Goal: Task Accomplishment & Management: Manage account settings

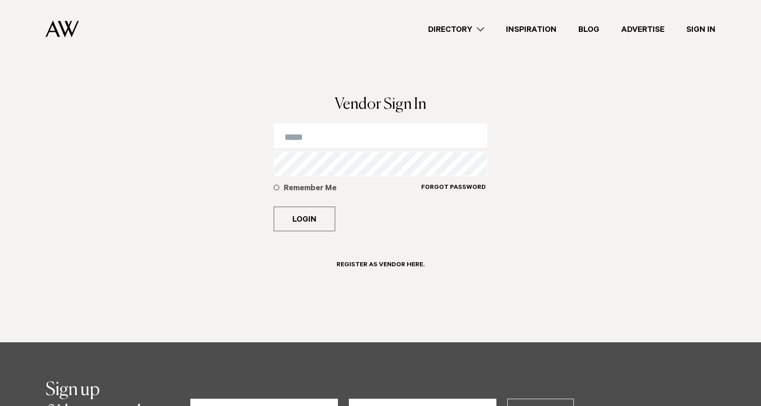
click at [317, 137] on input "email" at bounding box center [381, 135] width 214 height 25
type input "*"
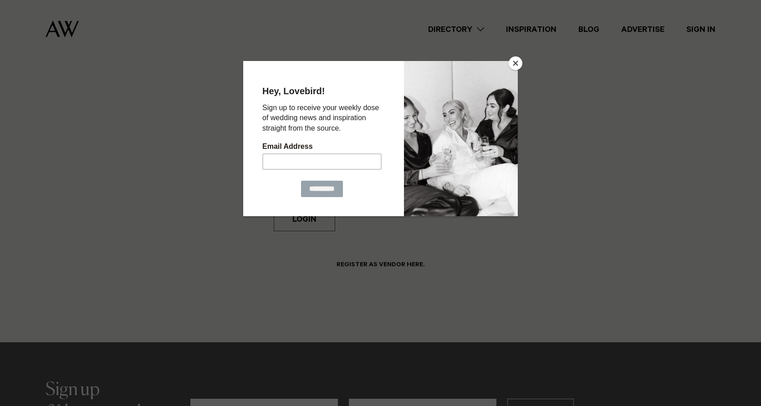
click at [512, 62] on button "Close" at bounding box center [516, 63] width 14 height 14
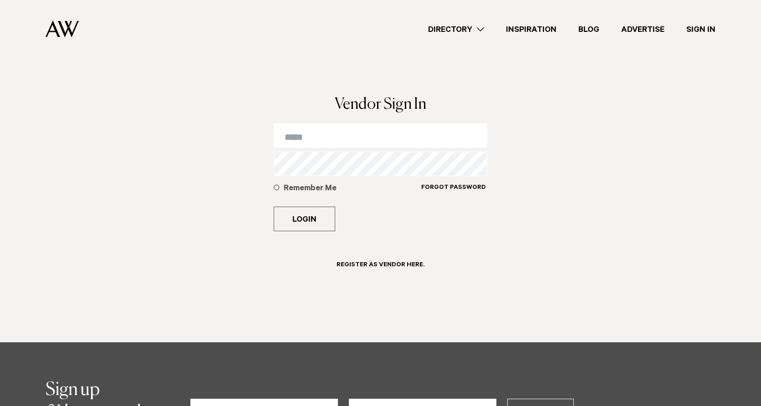
click at [351, 137] on input "email" at bounding box center [381, 135] width 214 height 25
type input "**********"
click at [304, 219] on button "Login" at bounding box center [305, 219] width 62 height 25
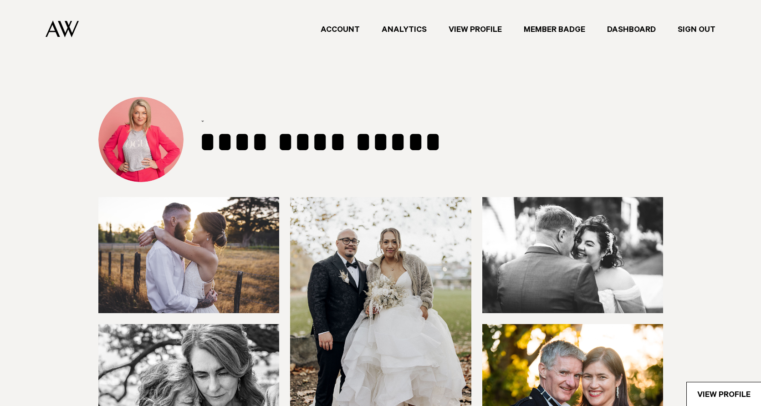
select select "*"
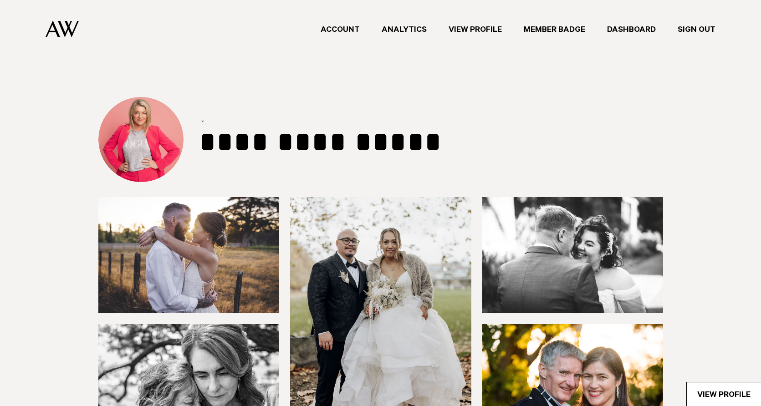
select select "***"
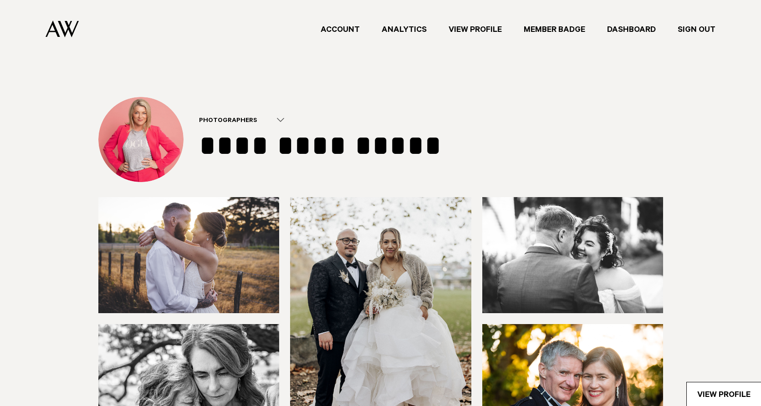
type input "********"
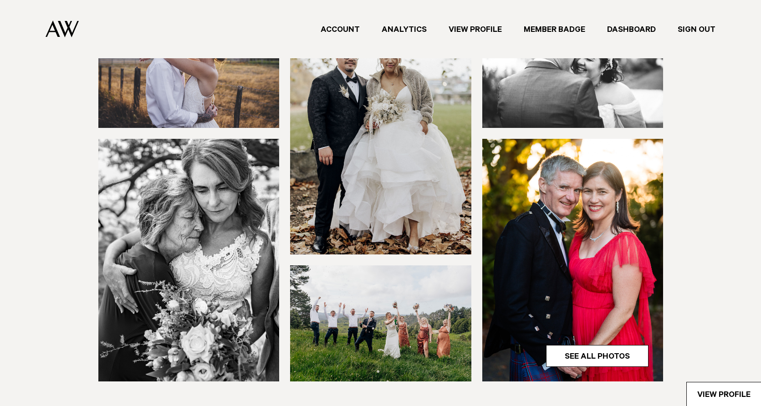
scroll to position [189, 0]
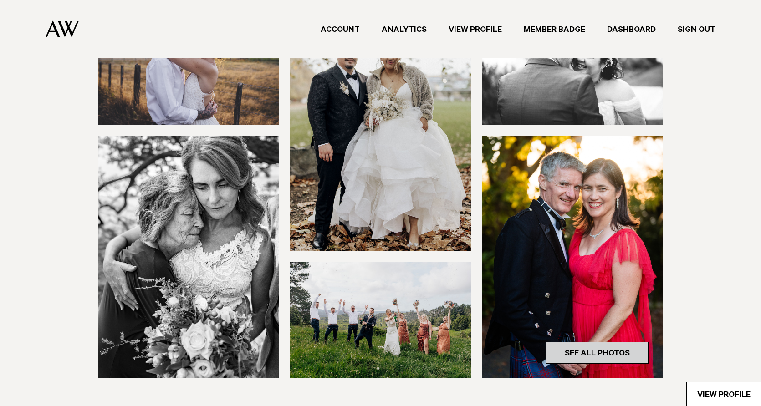
click at [581, 356] on link "See All Photos" at bounding box center [597, 353] width 103 height 22
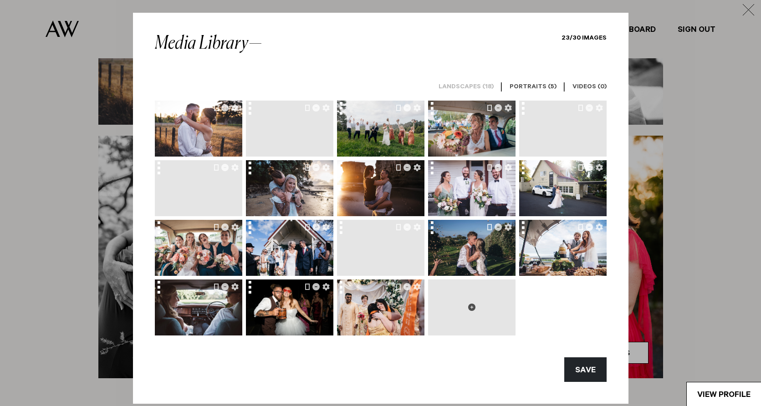
click at [475, 307] on icon at bounding box center [471, 307] width 7 height 7
type input "**********"
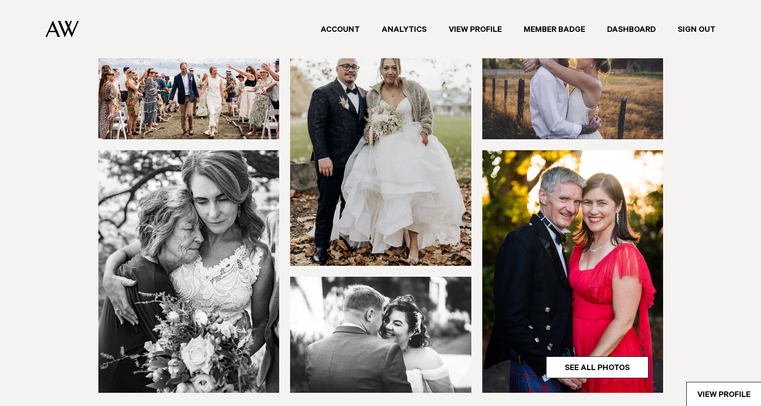
scroll to position [172, 0]
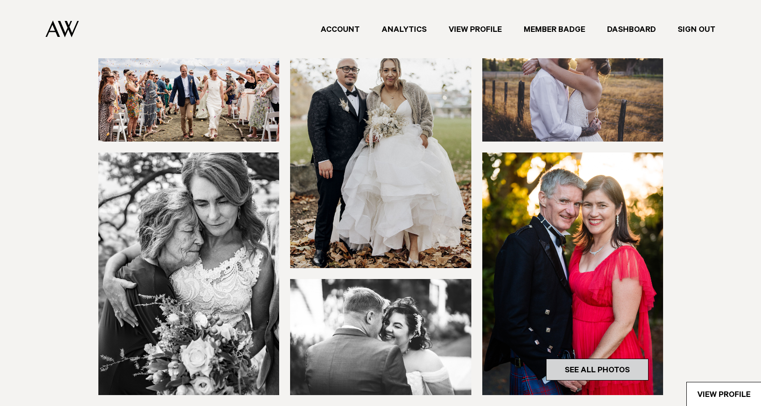
click at [587, 366] on link "See All Photos" at bounding box center [597, 370] width 103 height 22
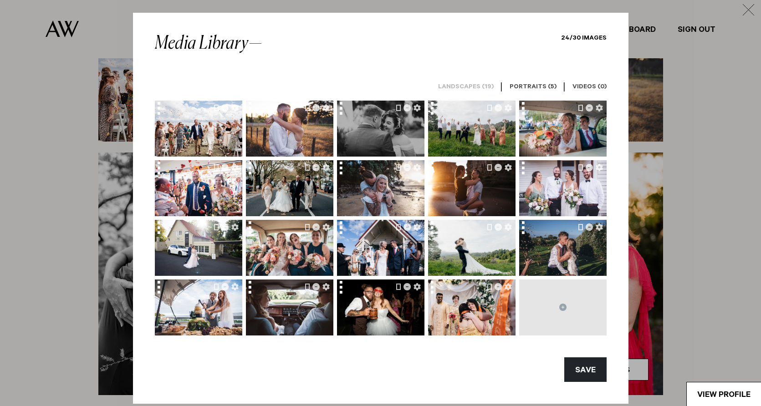
drag, startPoint x: 216, startPoint y: 141, endPoint x: 387, endPoint y: 130, distance: 171.2
click at [387, 130] on div at bounding box center [381, 218] width 452 height 235
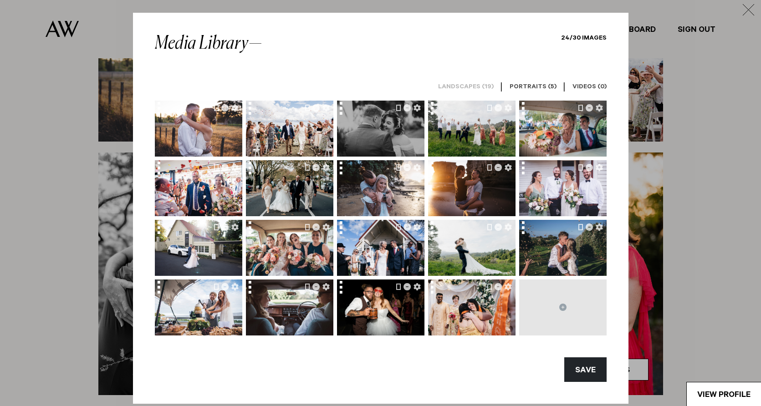
drag, startPoint x: 341, startPoint y: 108, endPoint x: 352, endPoint y: 113, distance: 11.7
click at [353, 113] on div at bounding box center [380, 129] width 87 height 56
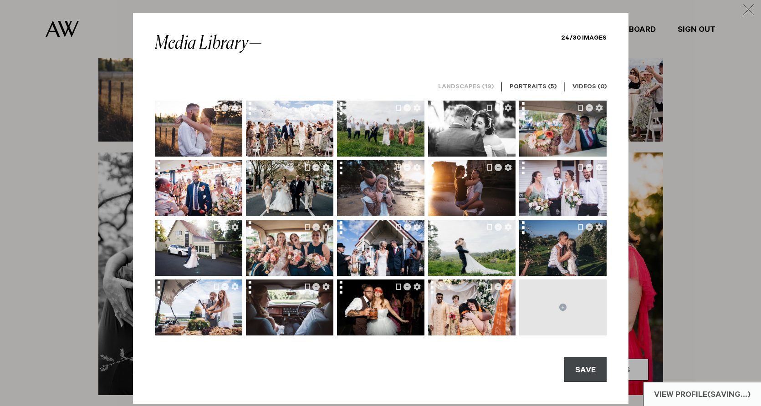
click at [583, 367] on button "SAVE" at bounding box center [585, 370] width 42 height 25
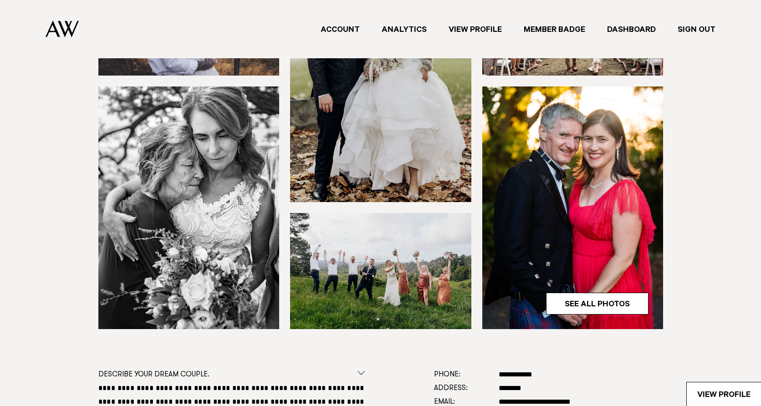
scroll to position [242, 0]
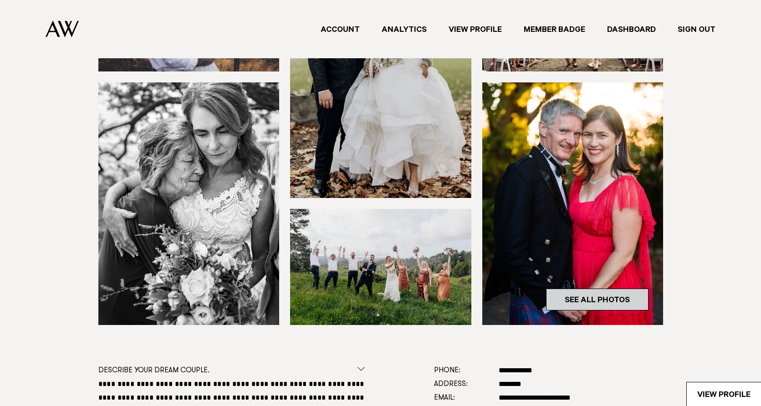
click at [579, 301] on link "See All Photos" at bounding box center [597, 300] width 103 height 22
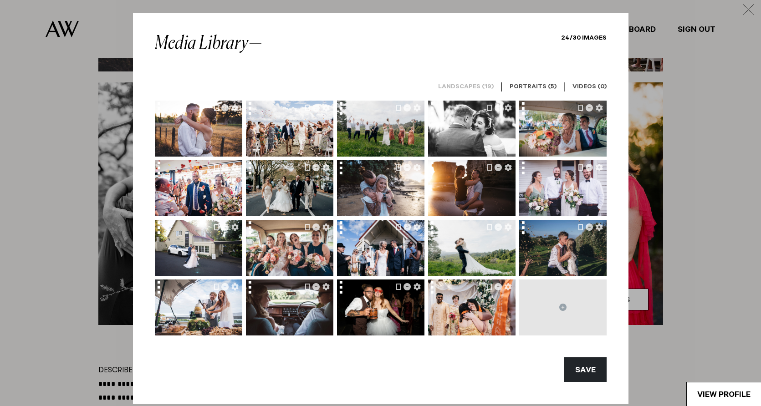
click at [527, 84] on h6 "Portraits (5)" at bounding box center [533, 87] width 47 height 9
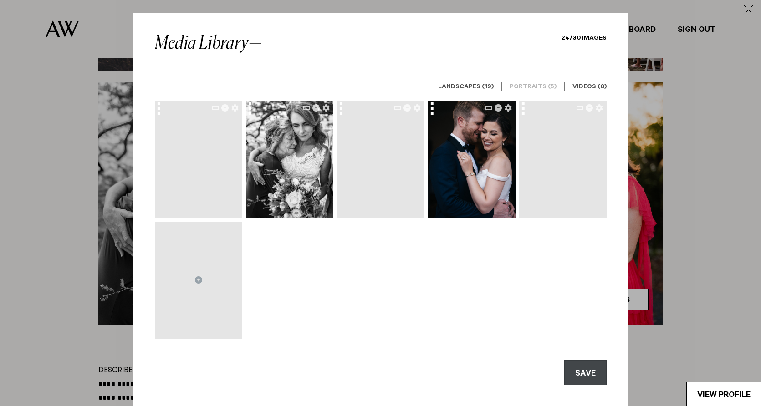
click at [590, 367] on button "SAVE" at bounding box center [585, 373] width 42 height 25
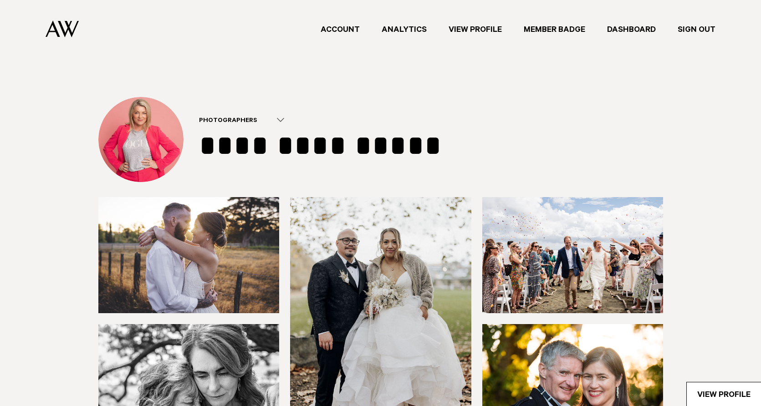
scroll to position [0, 0]
